Goal: Task Accomplishment & Management: Use online tool/utility

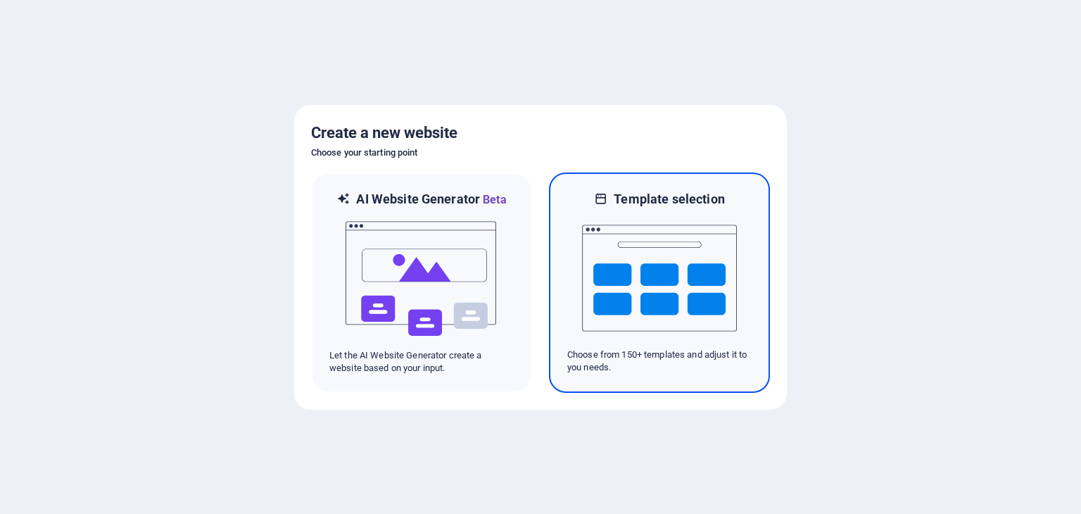
click at [670, 330] on img at bounding box center [659, 278] width 155 height 141
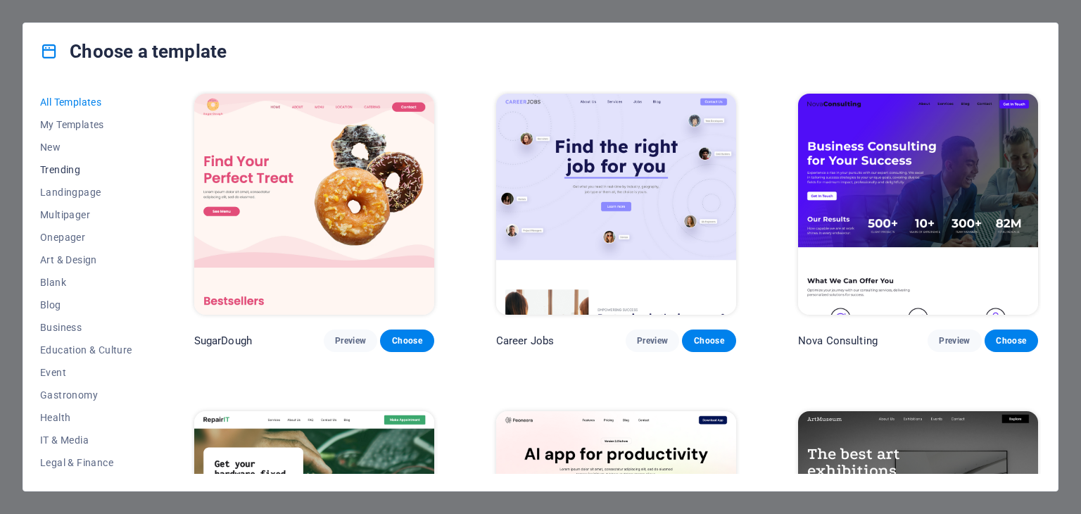
click at [98, 169] on span "Trending" at bounding box center [86, 169] width 92 height 11
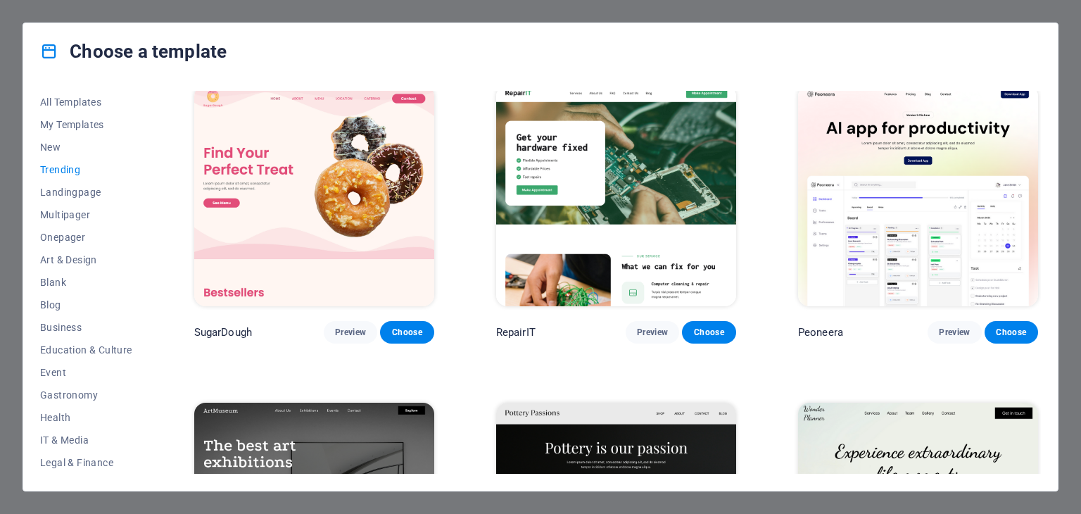
scroll to position [8, 0]
click at [1012, 338] on button "Choose" at bounding box center [1010, 332] width 53 height 23
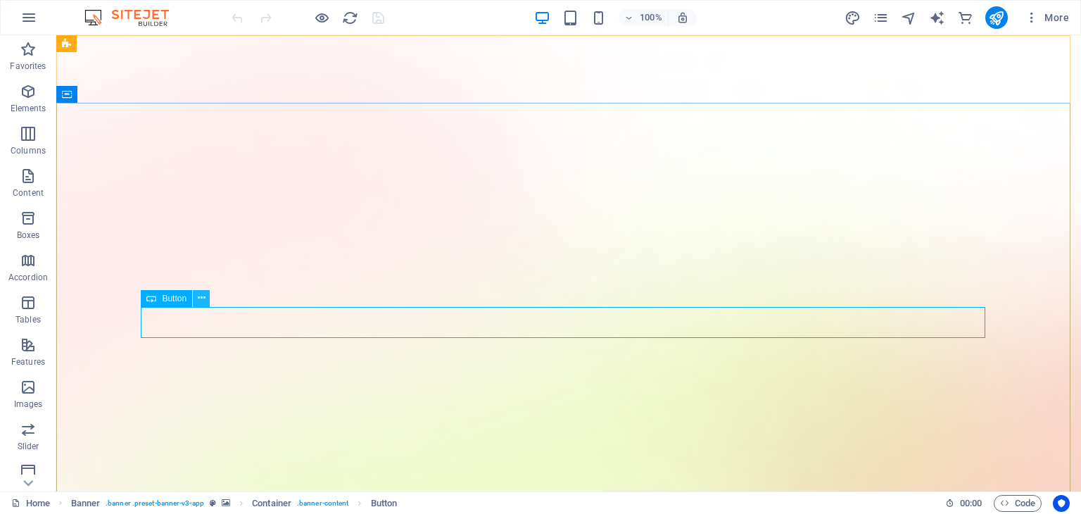
click at [201, 301] on icon at bounding box center [202, 298] width 8 height 15
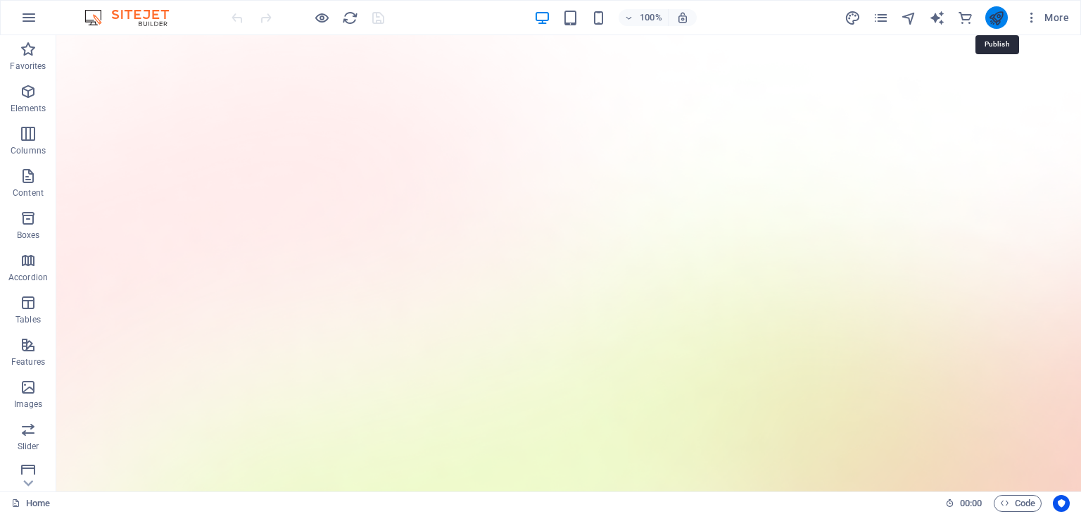
click at [996, 20] on icon "publish" at bounding box center [996, 18] width 16 height 16
